Goal: Information Seeking & Learning: Find specific fact

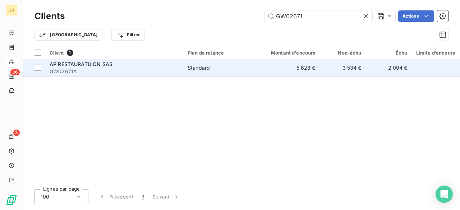
click at [140, 72] on span "GW02671A" at bounding box center [114, 71] width 129 height 7
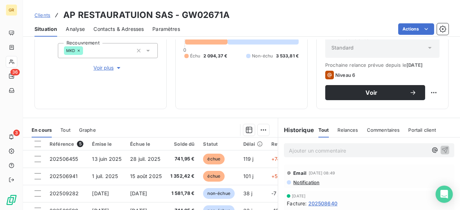
scroll to position [108, 0]
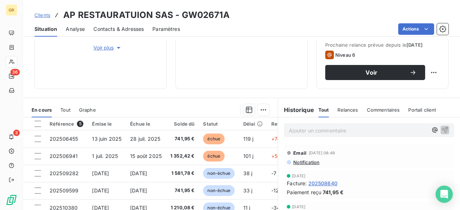
click at [69, 109] on span "Tout" at bounding box center [65, 110] width 10 height 6
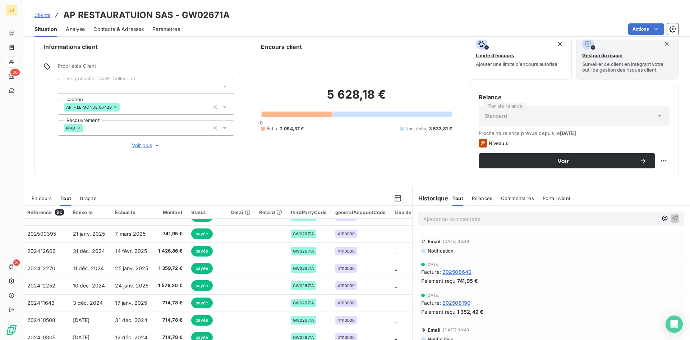
scroll to position [288, 0]
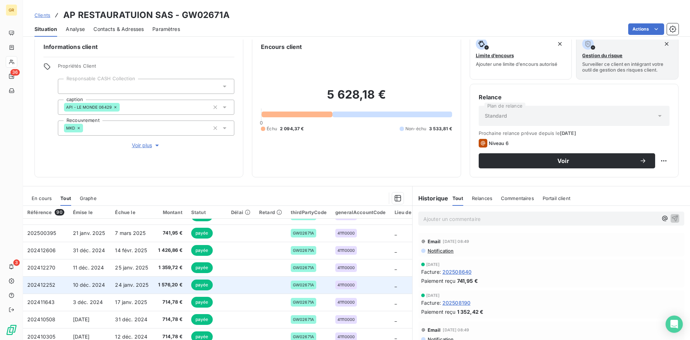
click at [143, 210] on td "24 janv. 2025" at bounding box center [132, 284] width 43 height 17
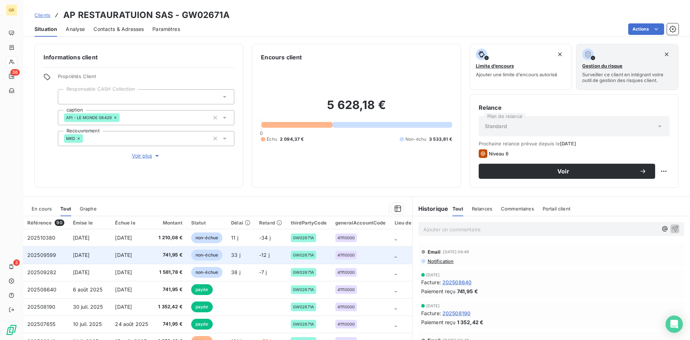
click at [154, 210] on td "741,95 €" at bounding box center [170, 254] width 33 height 17
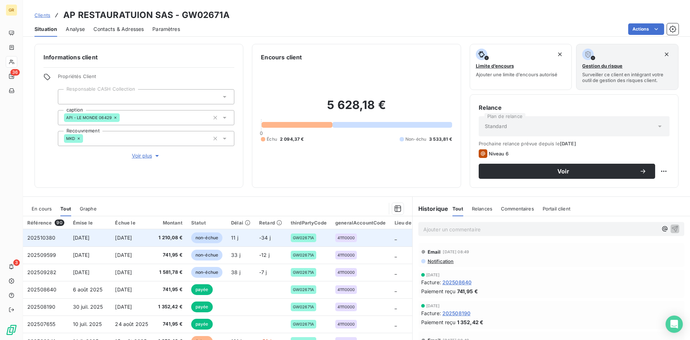
click at [158, 210] on span "1 210,08 €" at bounding box center [170, 237] width 25 height 7
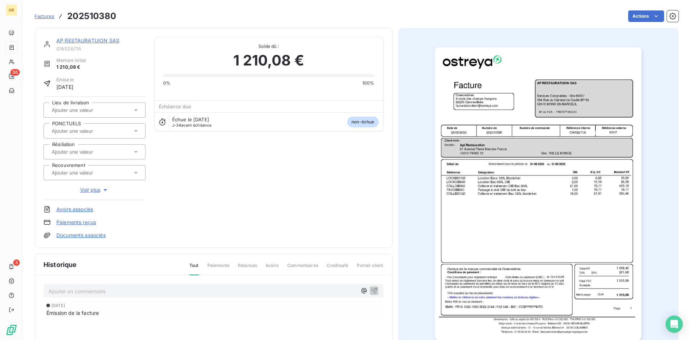
click at [460, 210] on img "button" at bounding box center [538, 193] width 207 height 293
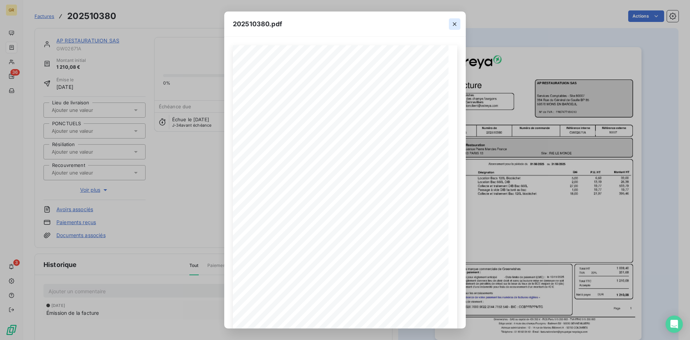
click at [458, 19] on button "button" at bounding box center [455, 24] width 12 height 12
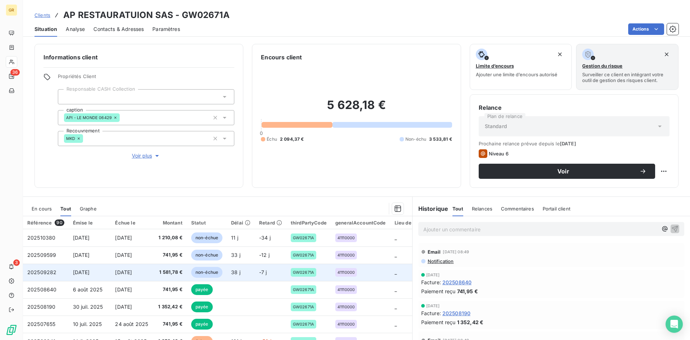
click at [132, 210] on span "[DATE]" at bounding box center [123, 272] width 17 height 6
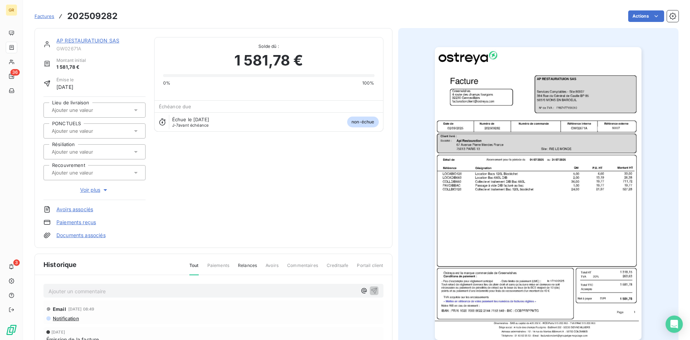
click at [460, 210] on img "button" at bounding box center [538, 193] width 207 height 293
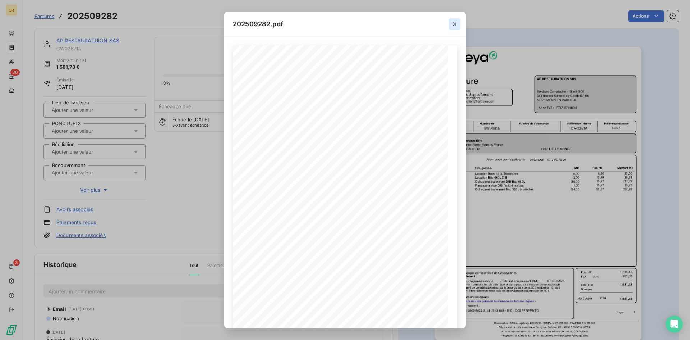
click at [454, 26] on icon "button" at bounding box center [454, 23] width 7 height 7
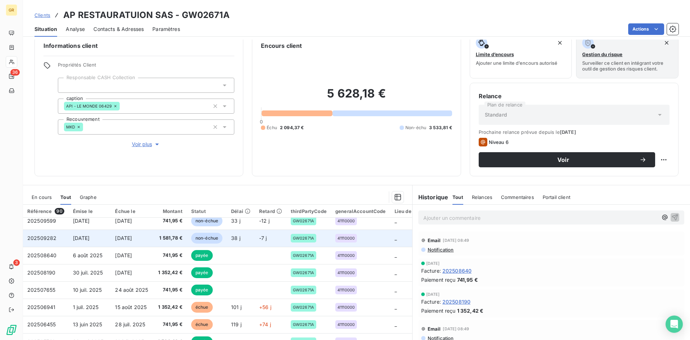
scroll to position [23, 0]
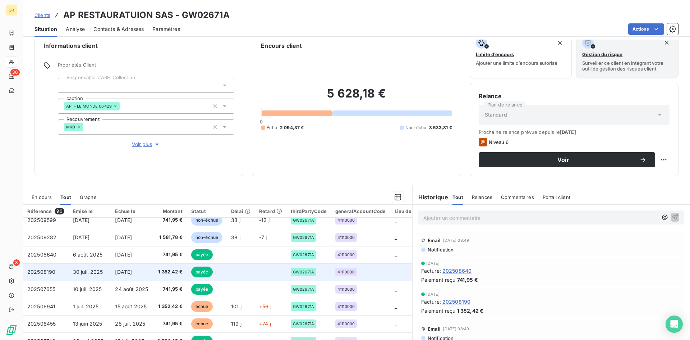
click at [104, 210] on td "30 juil. 2025" at bounding box center [90, 271] width 42 height 17
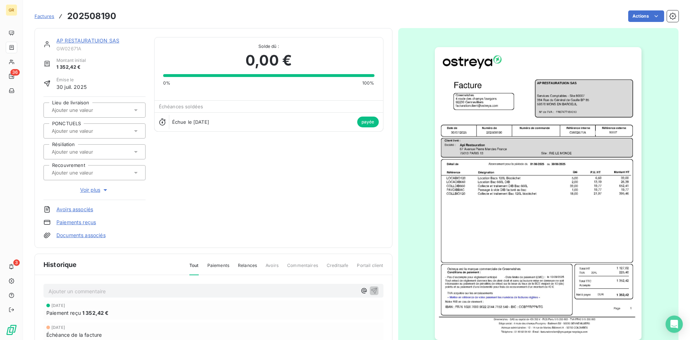
click at [460, 210] on img "button" at bounding box center [538, 193] width 207 height 293
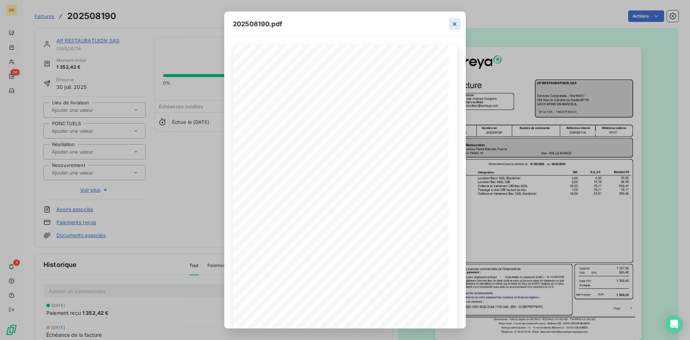
click at [453, 26] on icon "button" at bounding box center [455, 24] width 4 height 4
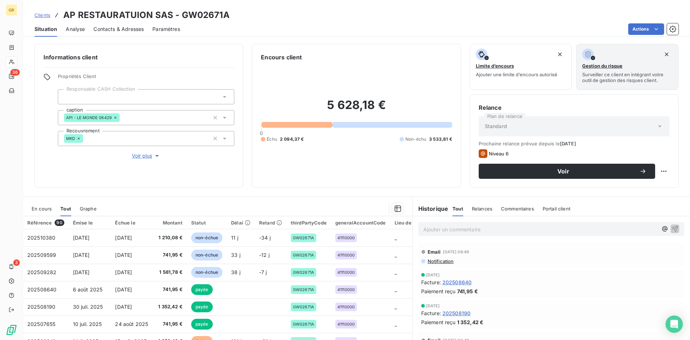
scroll to position [36, 0]
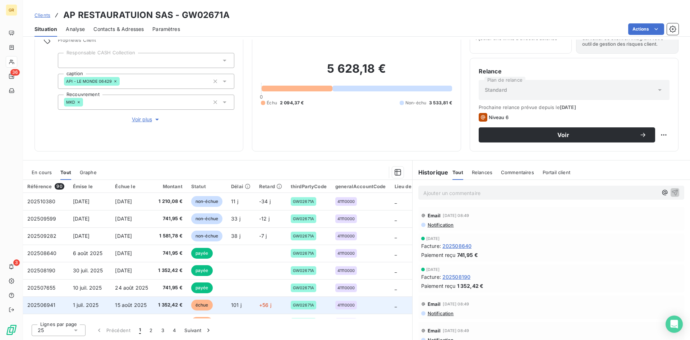
click at [92, 210] on span "1 juil. 2025" at bounding box center [86, 305] width 26 height 6
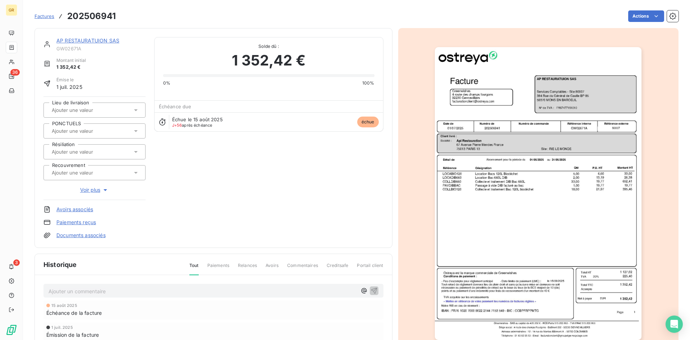
click at [448, 210] on img "button" at bounding box center [538, 193] width 207 height 293
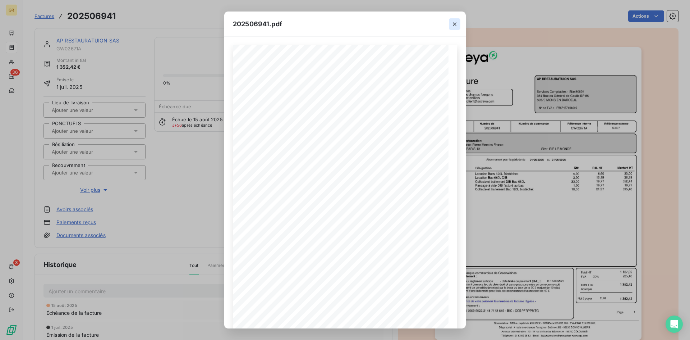
click at [452, 25] on icon "button" at bounding box center [454, 23] width 7 height 7
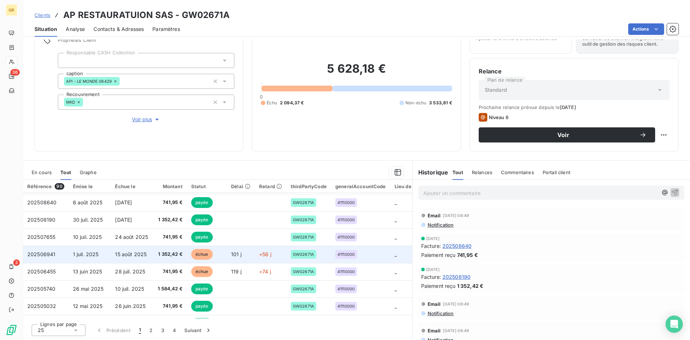
scroll to position [56, 0]
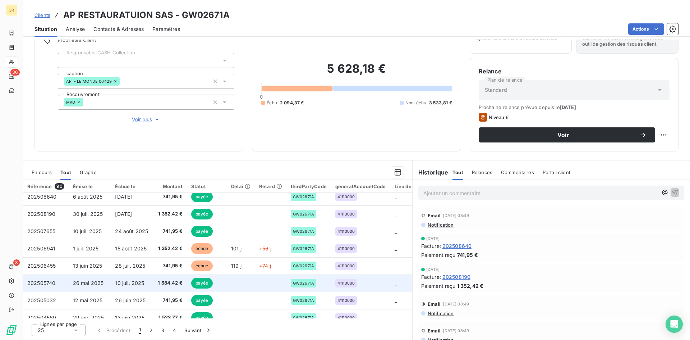
click at [90, 210] on span "26 mai 2025" at bounding box center [88, 283] width 31 height 6
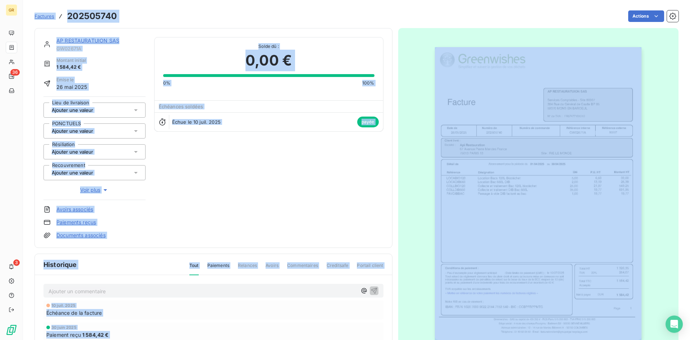
click at [459, 210] on img "button" at bounding box center [538, 193] width 207 height 293
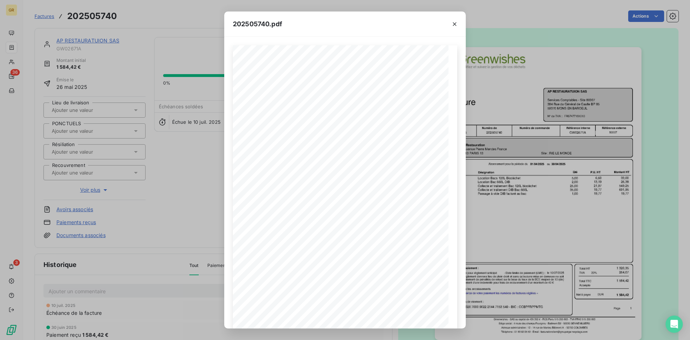
click at [460, 26] on div at bounding box center [455, 24] width 22 height 25
click at [457, 24] on icon "button" at bounding box center [454, 23] width 7 height 7
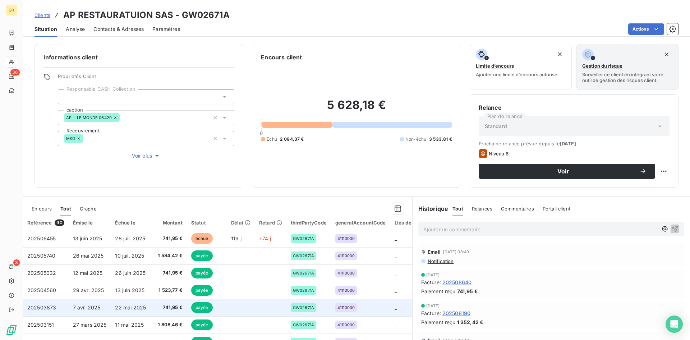
scroll to position [108, 0]
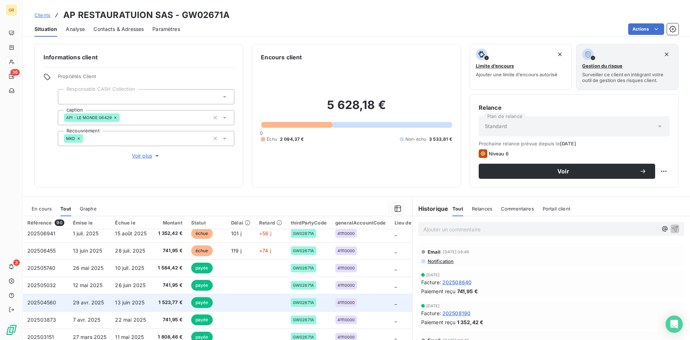
click at [114, 210] on td "13 juin 2025" at bounding box center [132, 302] width 43 height 17
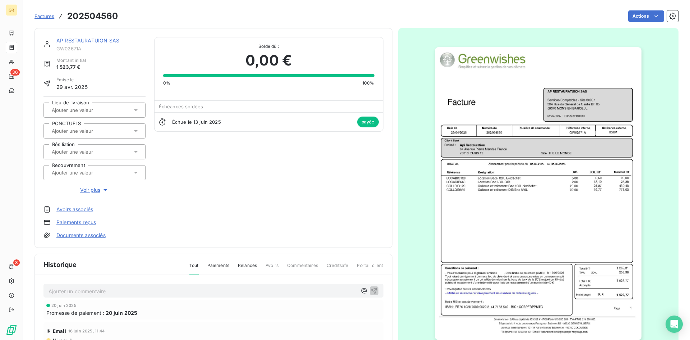
click at [460, 209] on img "button" at bounding box center [538, 193] width 207 height 293
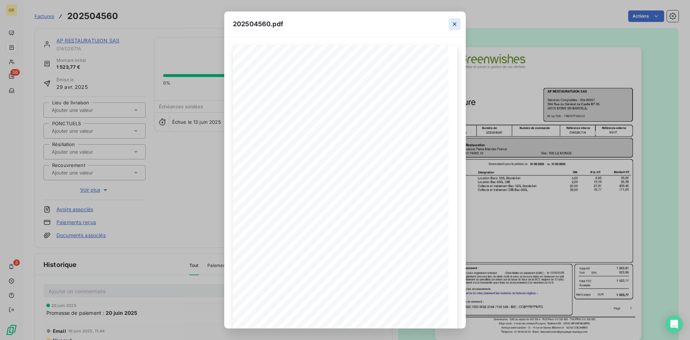
click at [455, 22] on icon "button" at bounding box center [454, 23] width 7 height 7
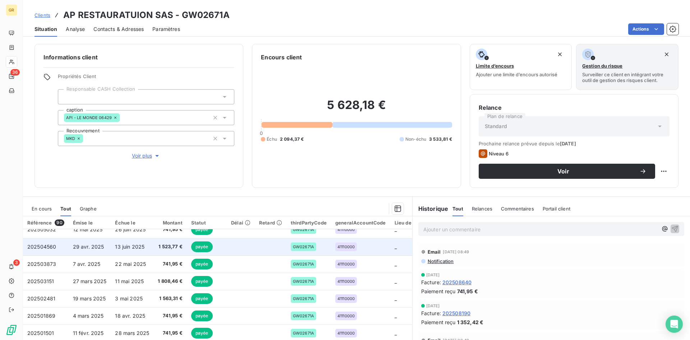
scroll to position [180, 0]
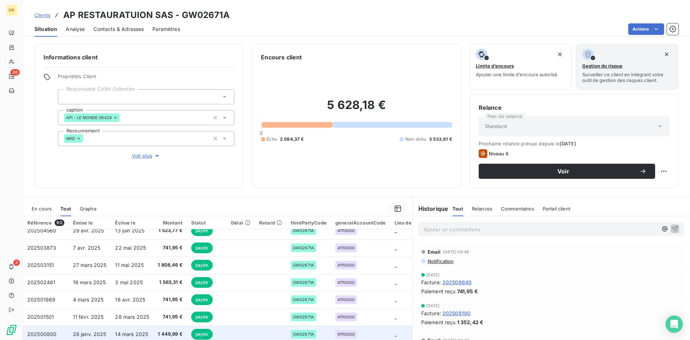
click at [122, 210] on td "14 mars 2025" at bounding box center [132, 333] width 43 height 17
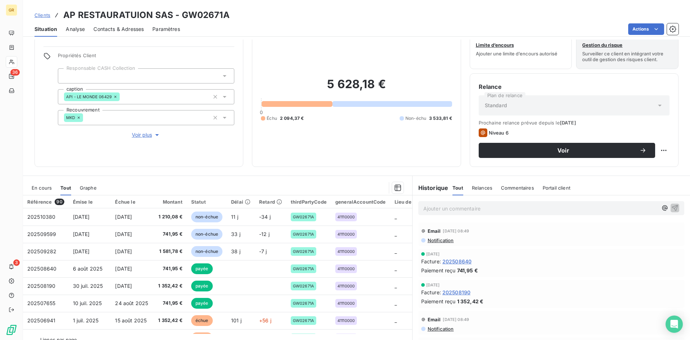
scroll to position [36, 0]
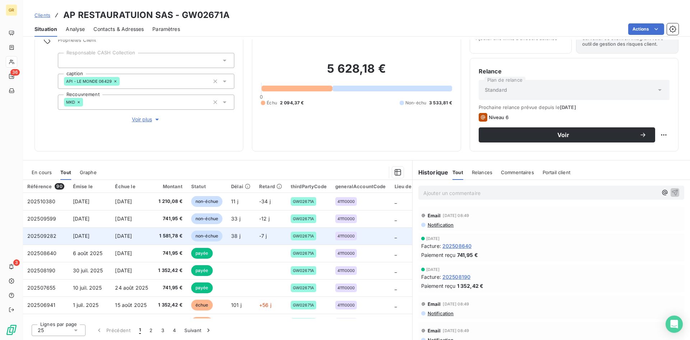
click at [160, 210] on span "1 581,78 €" at bounding box center [170, 235] width 25 height 7
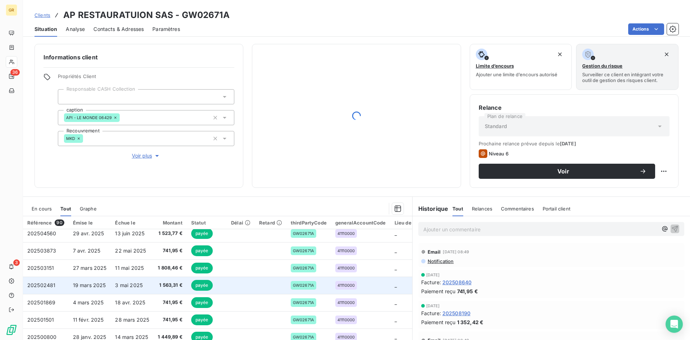
scroll to position [180, 0]
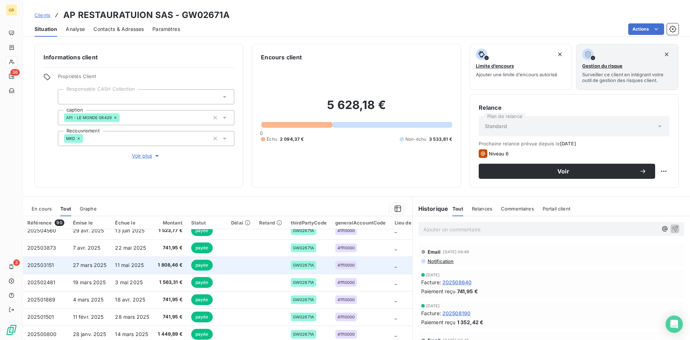
click at [162, 210] on span "1 808,46 €" at bounding box center [170, 264] width 25 height 7
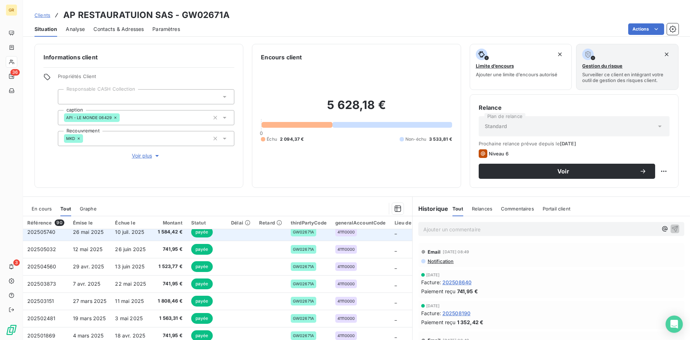
scroll to position [180, 0]
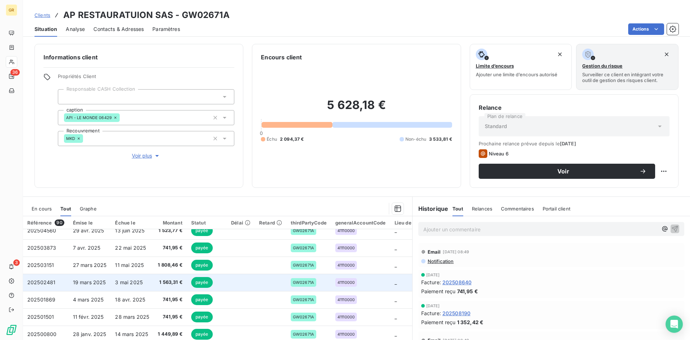
click at [163, 210] on span "1 563,31 €" at bounding box center [170, 282] width 25 height 7
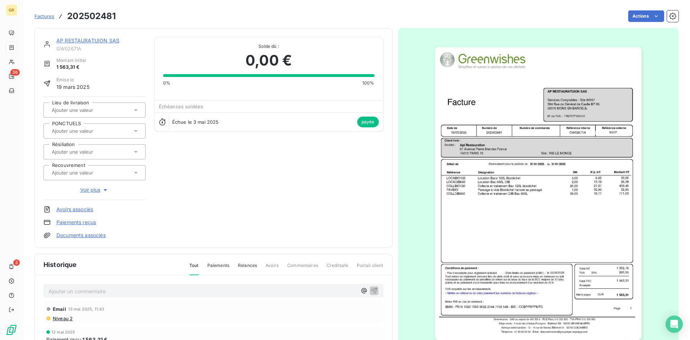
click at [460, 210] on img "button" at bounding box center [538, 193] width 207 height 293
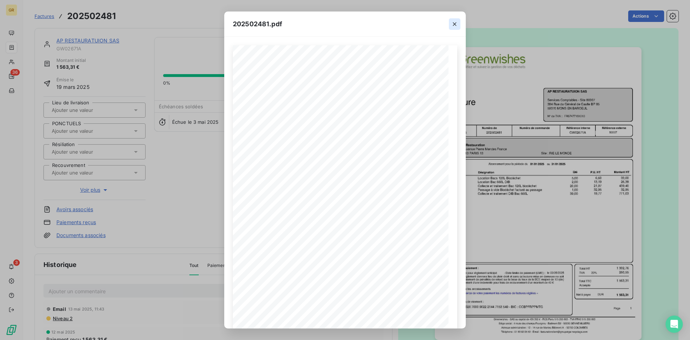
click at [454, 23] on icon "button" at bounding box center [454, 23] width 7 height 7
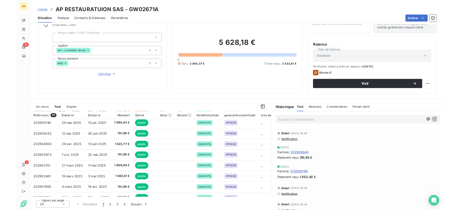
scroll to position [144, 0]
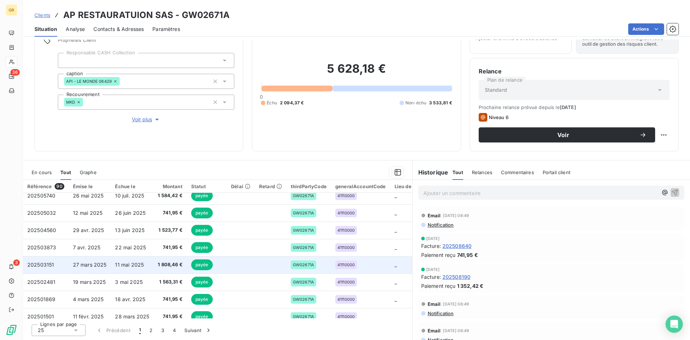
click at [115, 210] on td "11 mai 2025" at bounding box center [132, 264] width 43 height 17
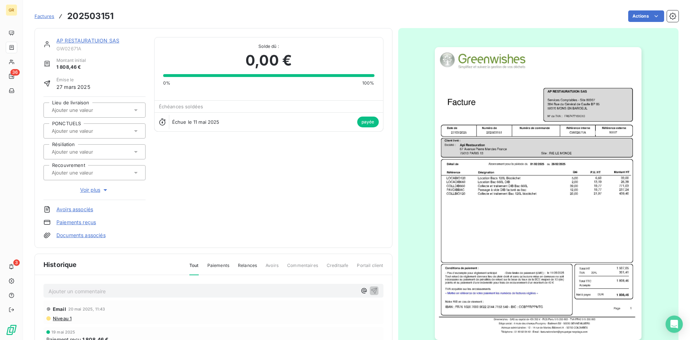
click at [460, 131] on img "button" at bounding box center [538, 193] width 207 height 293
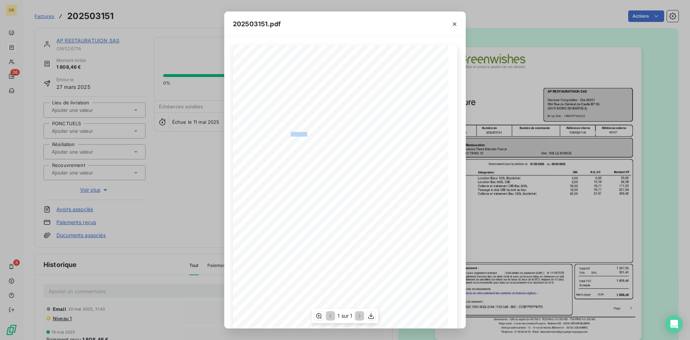
drag, startPoint x: 289, startPoint y: 134, endPoint x: 304, endPoint y: 133, distance: 14.8
click at [304, 133] on span "202503151" at bounding box center [300, 133] width 18 height 3
copy span "20250315"
